Goal: Information Seeking & Learning: Learn about a topic

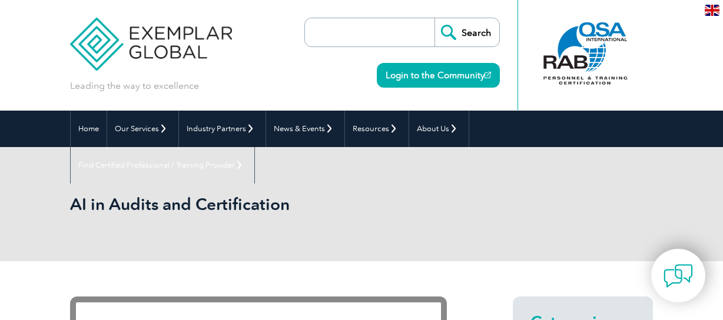
click at [367, 38] on input "search" at bounding box center [373, 32] width 124 height 28
type input "AI"
click at [460, 38] on input "Search" at bounding box center [467, 32] width 65 height 28
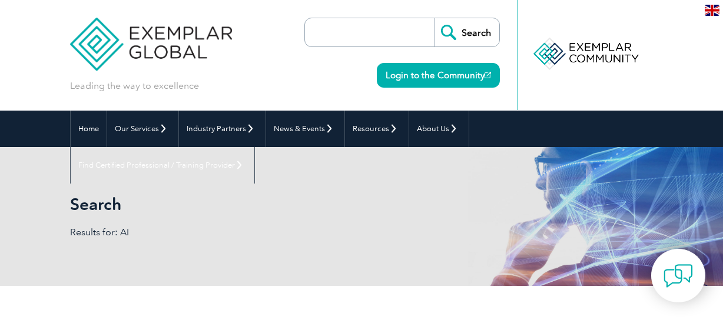
click at [347, 30] on input "search" at bounding box center [373, 32] width 124 height 28
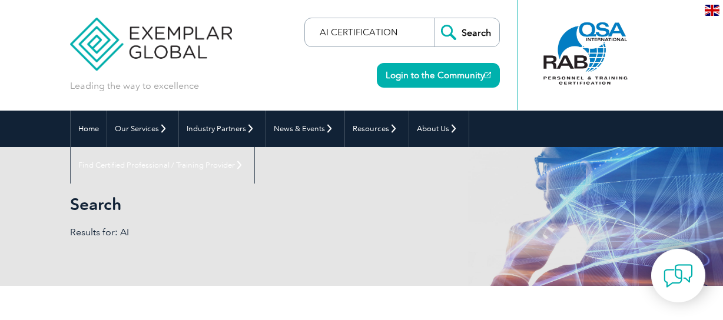
type input "AI CERTIFICATION"
click at [435, 18] on input "Search" at bounding box center [467, 32] width 65 height 28
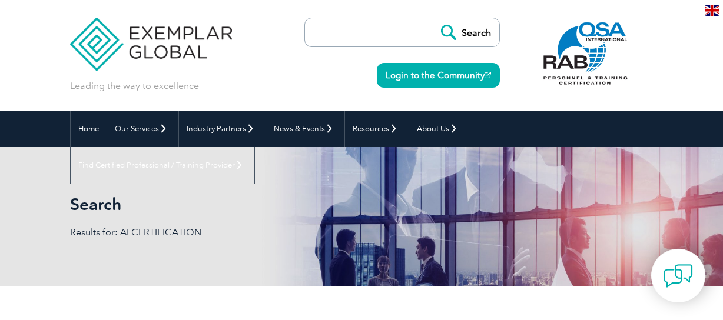
click at [346, 32] on input "search" at bounding box center [373, 32] width 124 height 28
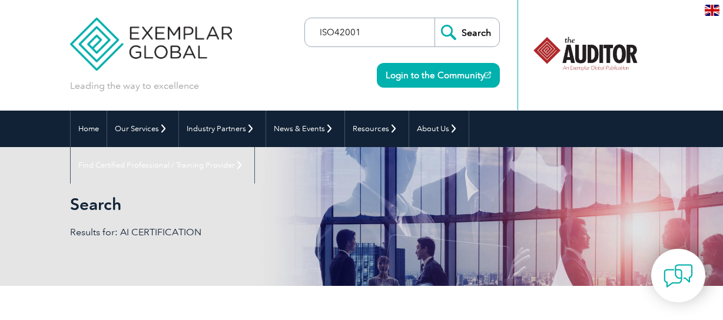
type input "ISO42001"
click at [435, 18] on input "Search" at bounding box center [467, 32] width 65 height 28
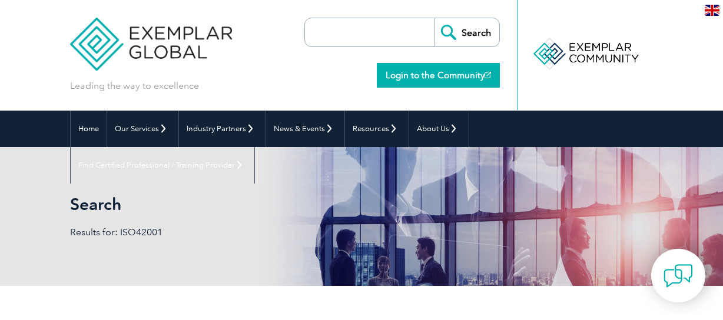
click at [420, 75] on link "Login to the Community" at bounding box center [438, 75] width 123 height 25
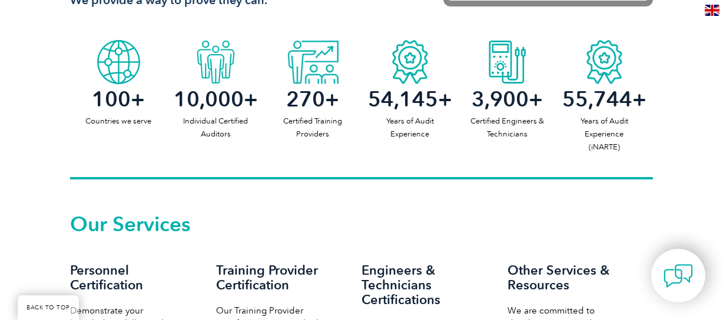
scroll to position [824, 0]
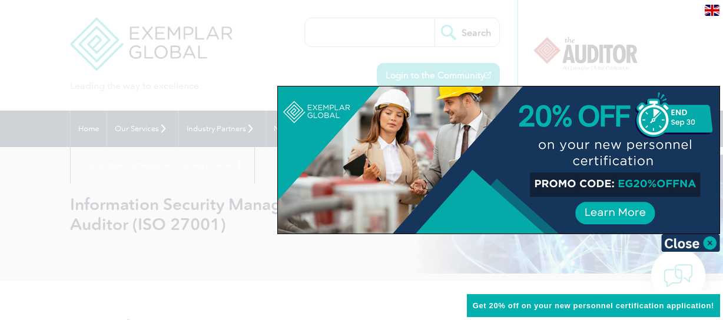
click at [631, 48] on div at bounding box center [361, 160] width 723 height 320
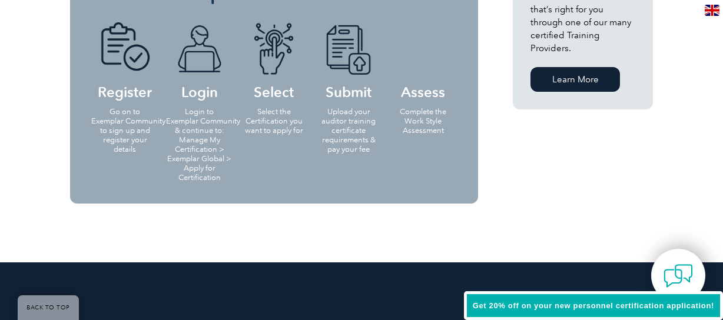
scroll to position [1060, 0]
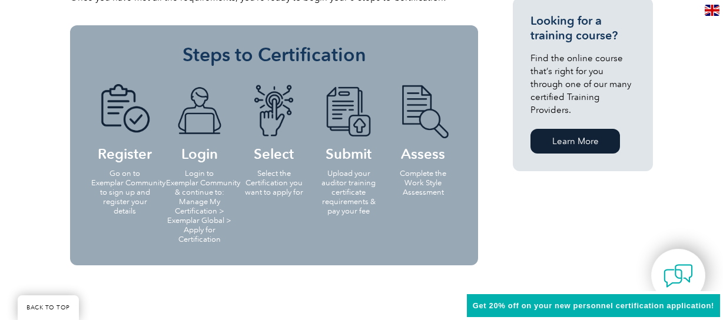
click at [582, 132] on link "Learn More" at bounding box center [574, 141] width 89 height 25
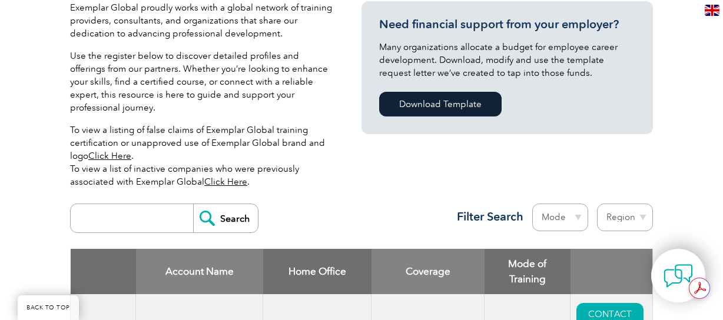
click at [101, 204] on input "search" at bounding box center [135, 218] width 117 height 28
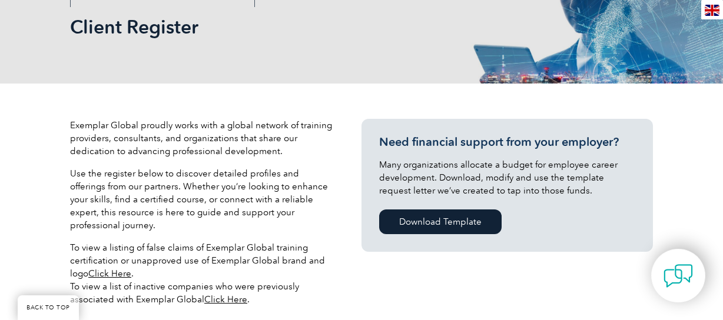
scroll to position [471, 0]
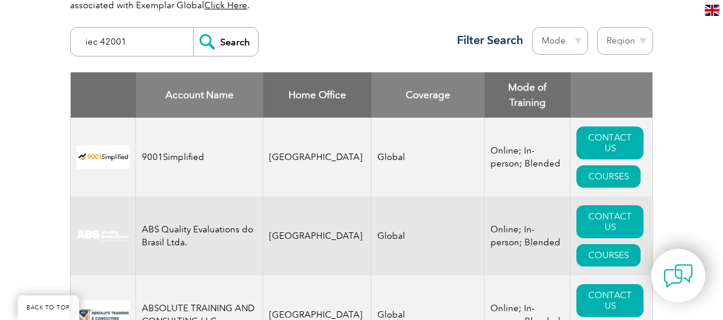
type input "iec 42001"
click at [193, 28] on input "Search" at bounding box center [225, 42] width 65 height 28
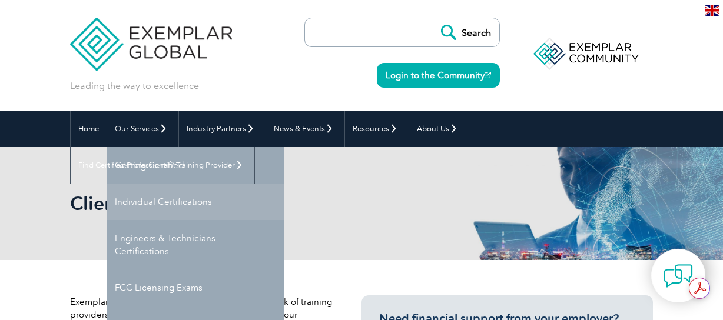
click at [167, 200] on link "Individual Certifications" at bounding box center [195, 202] width 177 height 37
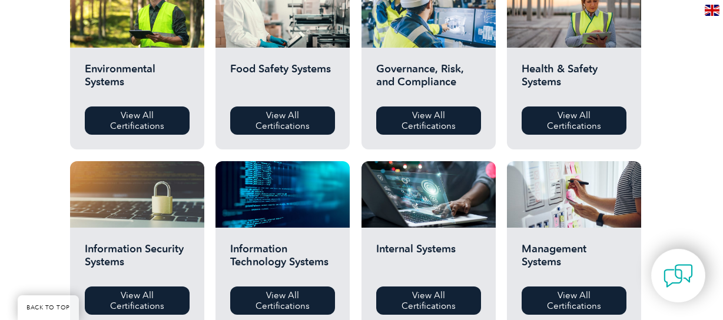
scroll to position [471, 0]
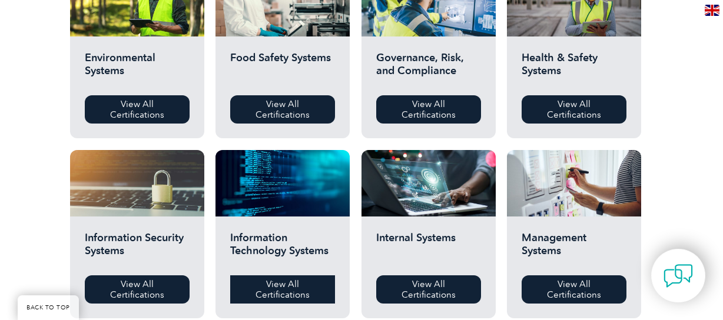
click at [288, 297] on link "View All Certifications" at bounding box center [282, 290] width 105 height 28
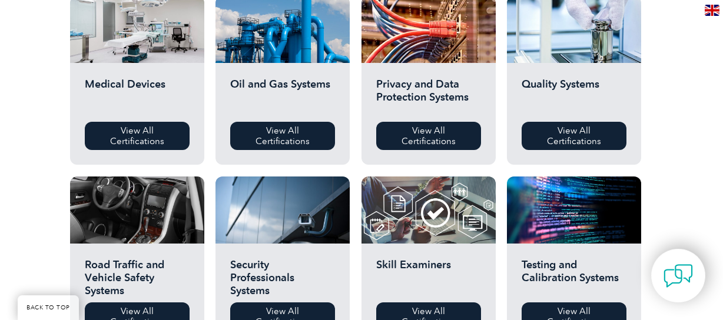
scroll to position [824, 0]
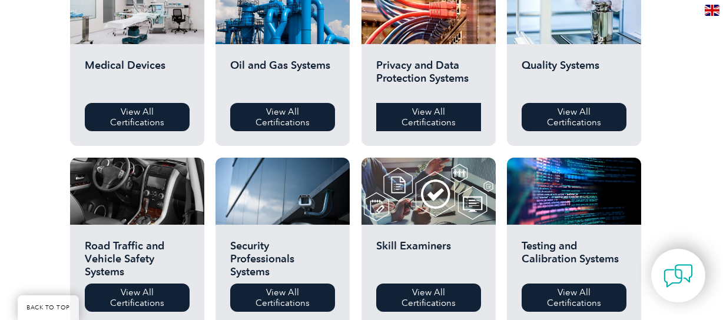
click at [423, 115] on link "View All Certifications" at bounding box center [428, 117] width 105 height 28
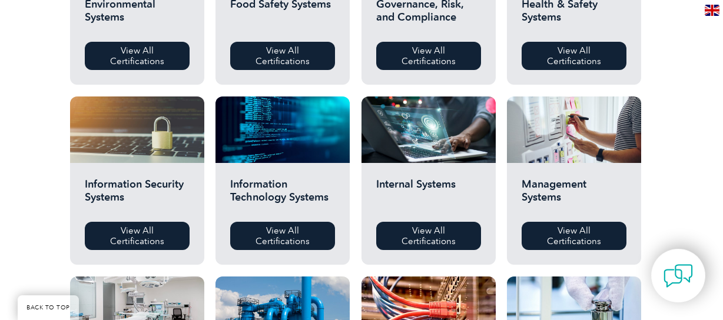
scroll to position [589, 0]
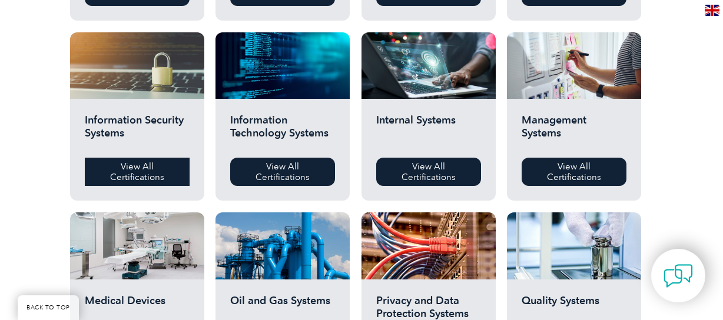
click at [142, 176] on link "View All Certifications" at bounding box center [137, 172] width 105 height 28
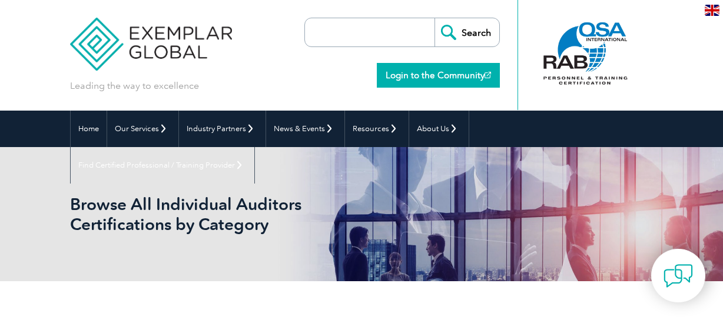
scroll to position [118, 0]
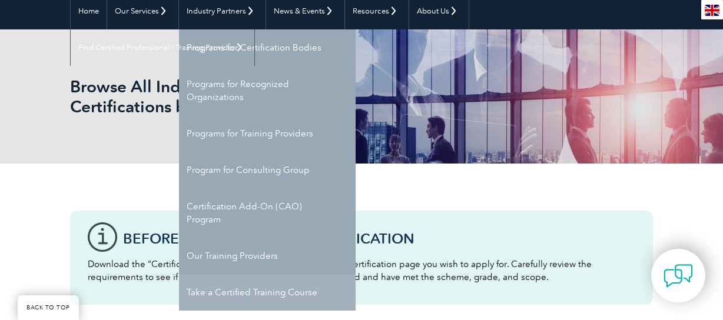
click at [244, 276] on link "Take a Certified Training Course" at bounding box center [267, 292] width 177 height 37
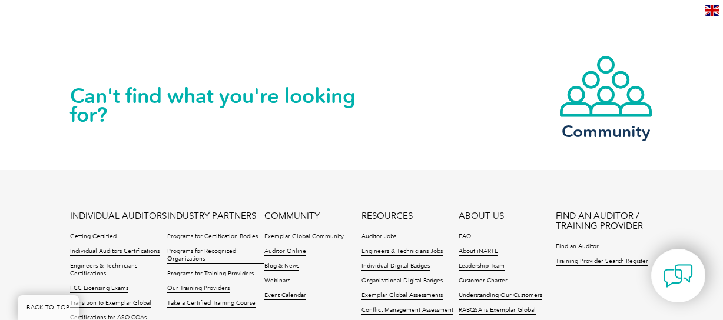
scroll to position [1236, 0]
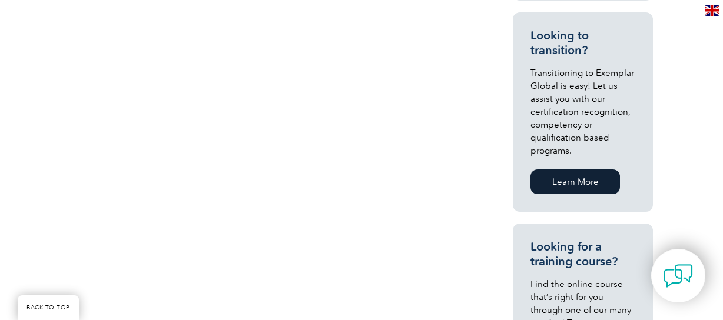
scroll to position [824, 0]
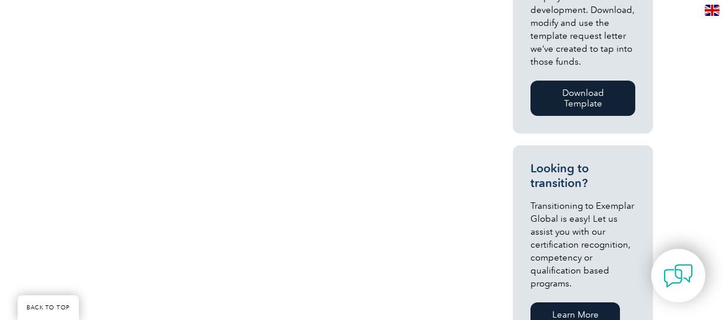
scroll to position [648, 0]
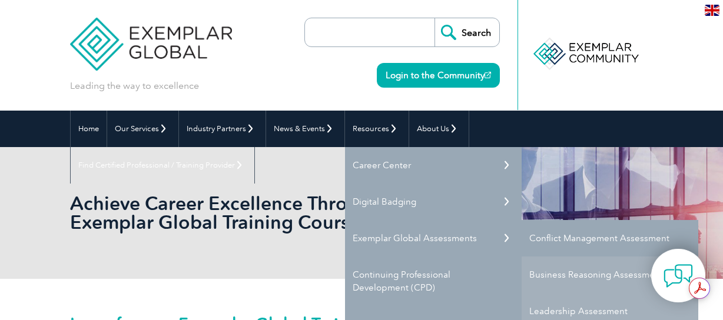
scroll to position [59, 0]
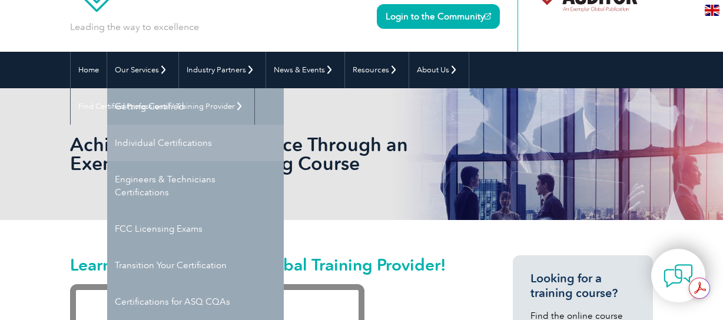
click at [141, 138] on link "Individual Certifications" at bounding box center [195, 143] width 177 height 37
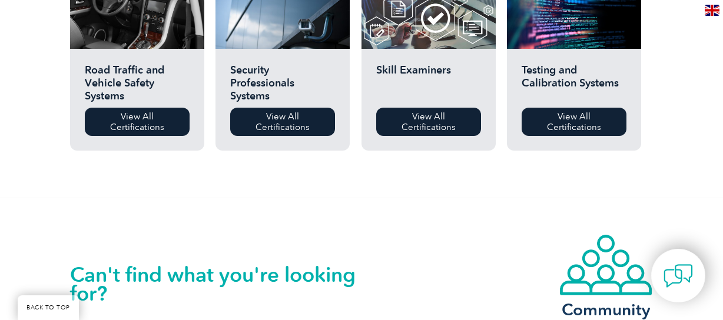
scroll to position [1001, 0]
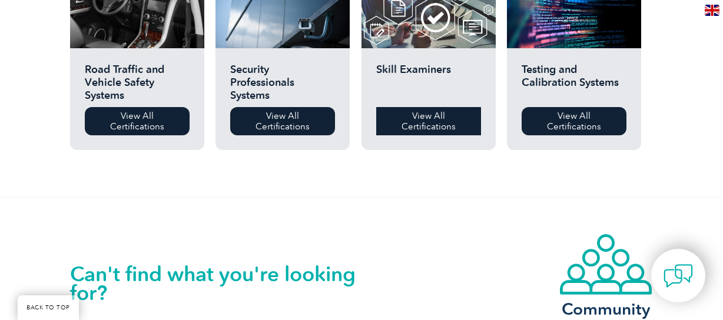
click at [464, 125] on link "View All Certifications" at bounding box center [428, 121] width 105 height 28
click at [538, 122] on link "View All Certifications" at bounding box center [574, 121] width 105 height 28
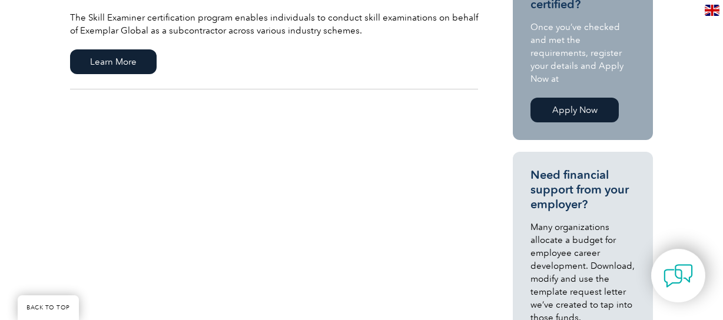
scroll to position [353, 0]
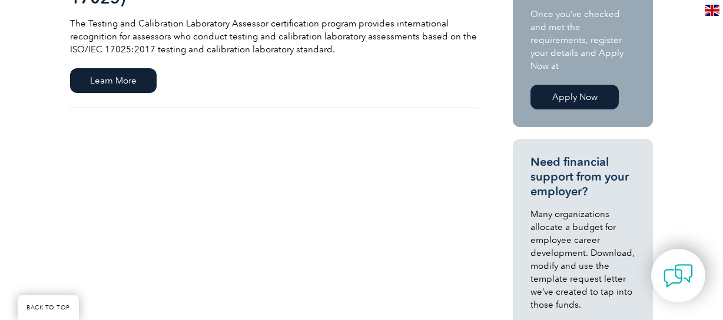
scroll to position [412, 0]
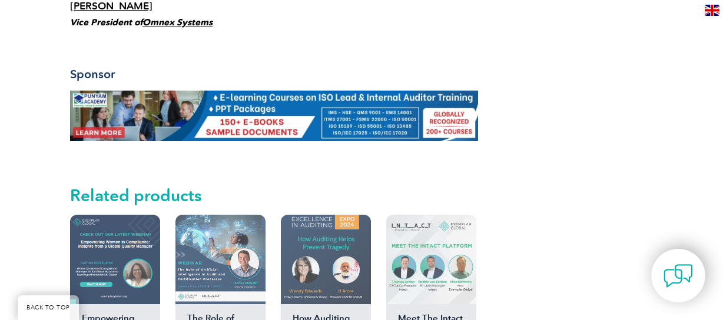
scroll to position [1001, 0]
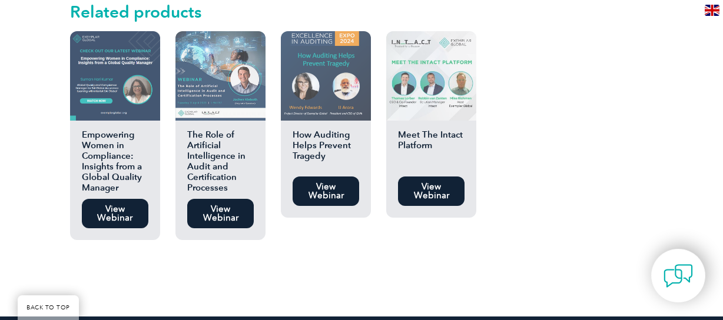
click at [223, 162] on h2 "The Role of Artificial Intelligence in Audit and Certification Processes" at bounding box center [220, 162] width 90 height 64
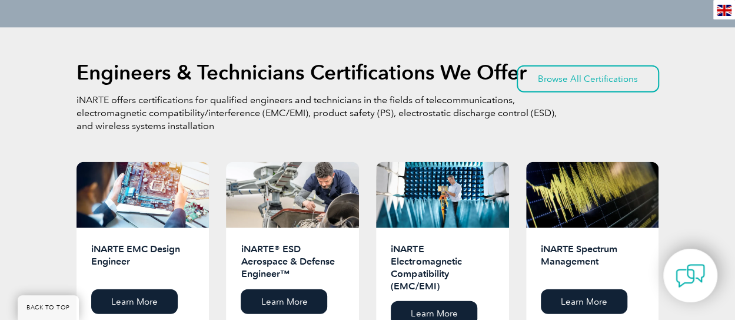
scroll to position [1428, 0]
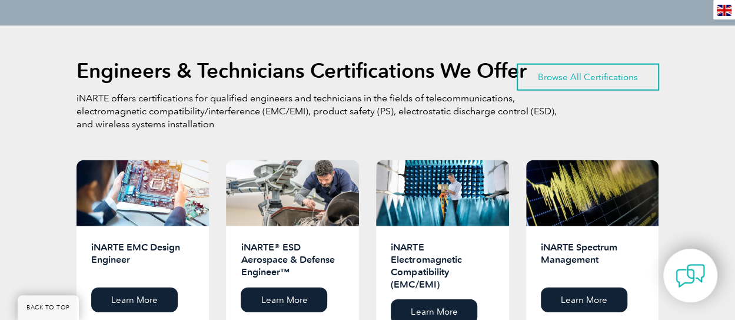
click at [613, 91] on link "Browse All Certifications" at bounding box center [588, 77] width 142 height 27
click at [603, 91] on link "Browse All Certifications" at bounding box center [588, 77] width 142 height 27
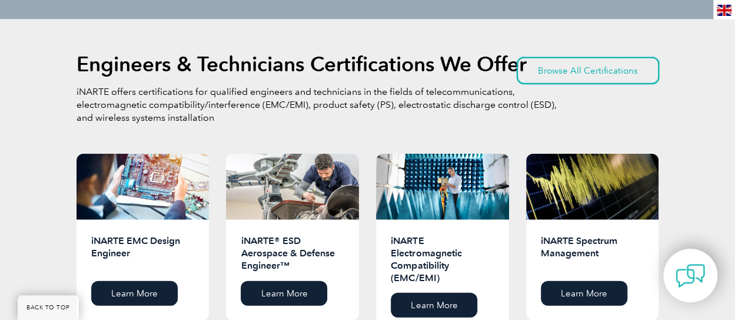
scroll to position [1477, 0]
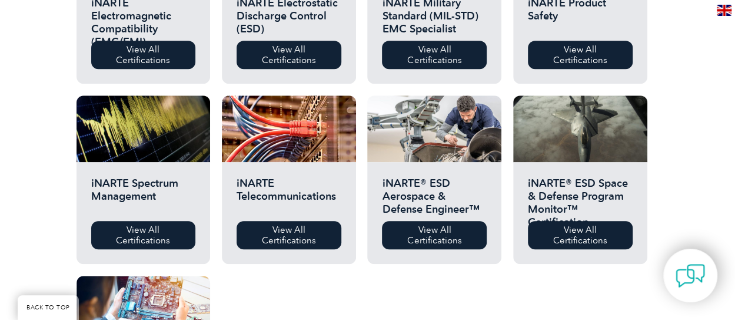
scroll to position [530, 0]
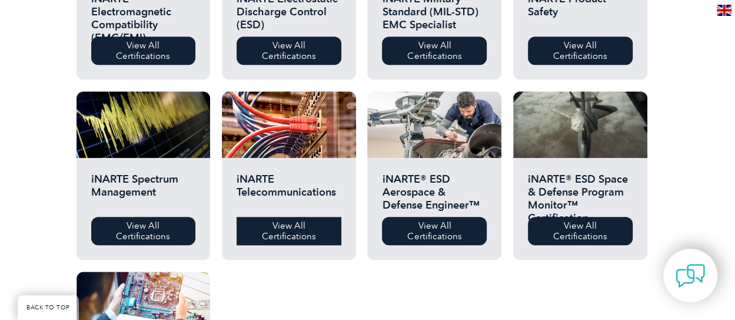
click at [237, 245] on link "View All Certifications" at bounding box center [289, 231] width 105 height 28
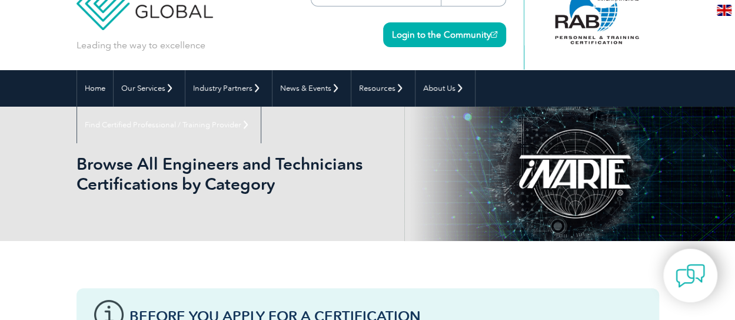
scroll to position [0, 0]
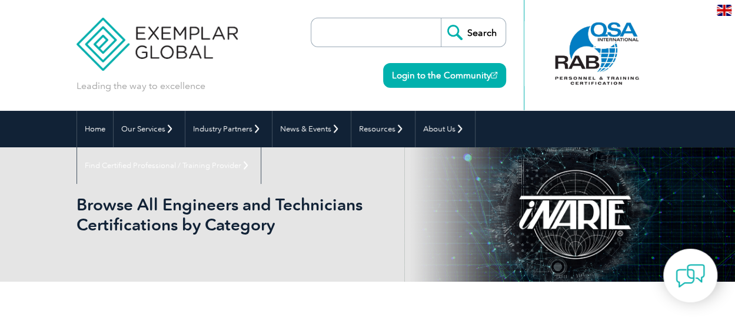
click at [420, 38] on input "search" at bounding box center [379, 32] width 124 height 28
type input "AI"
click at [506, 35] on input "Search" at bounding box center [473, 32] width 65 height 28
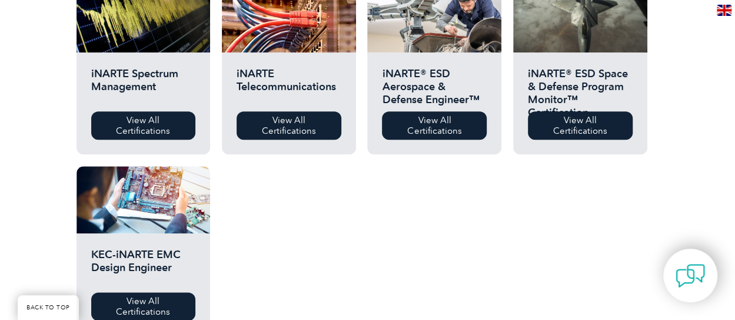
scroll to position [765, 0]
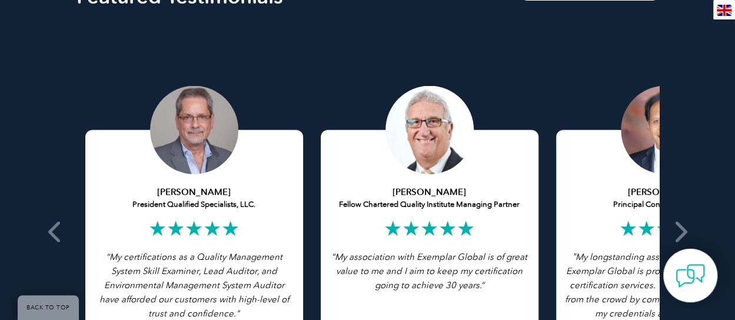
scroll to position [2301, 0]
